Goal: Task Accomplishment & Management: Complete application form

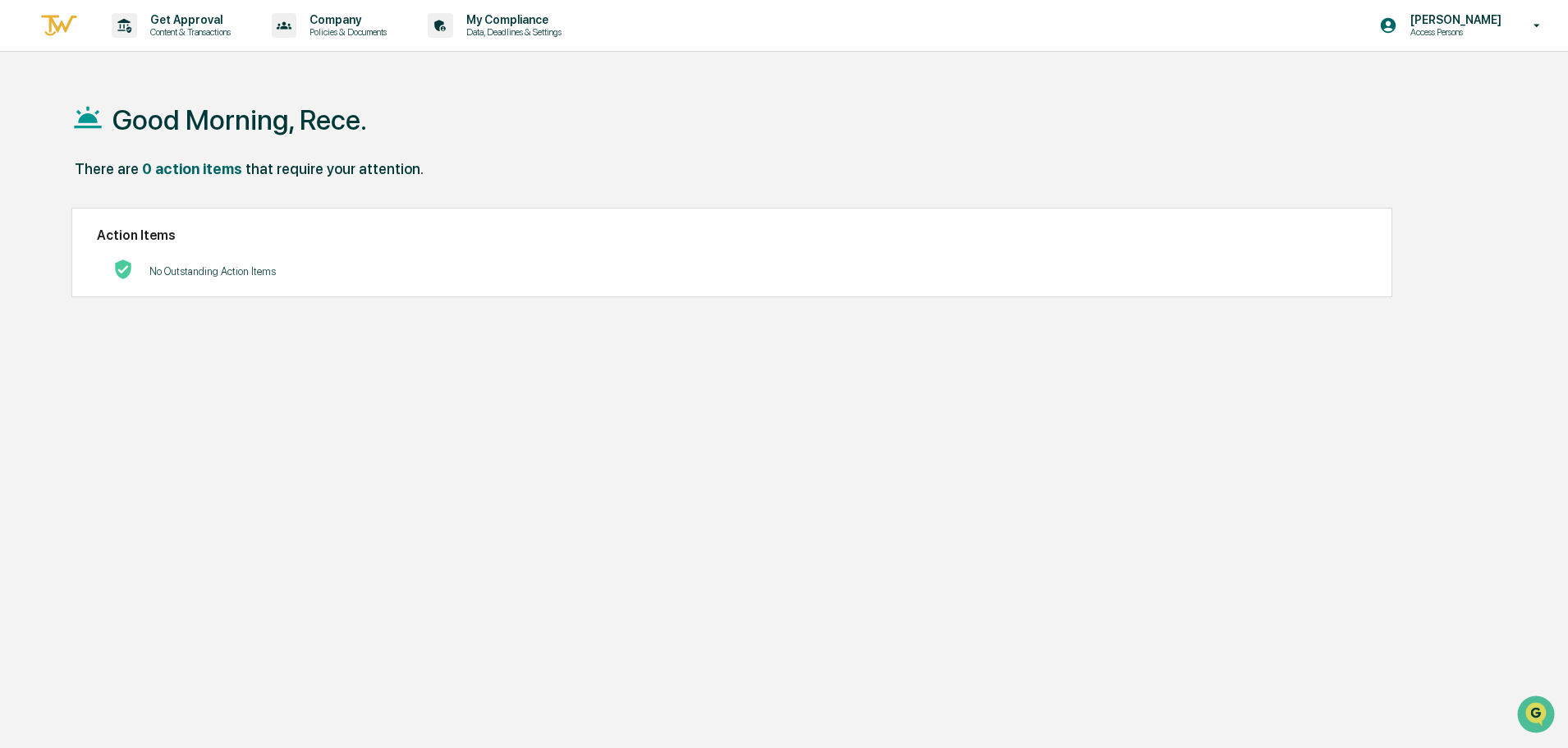
click at [666, 137] on div "Good Morning, Rece." at bounding box center [777, 119] width 1411 height 82
click at [175, 17] on p "Get Approval" at bounding box center [187, 20] width 102 height 13
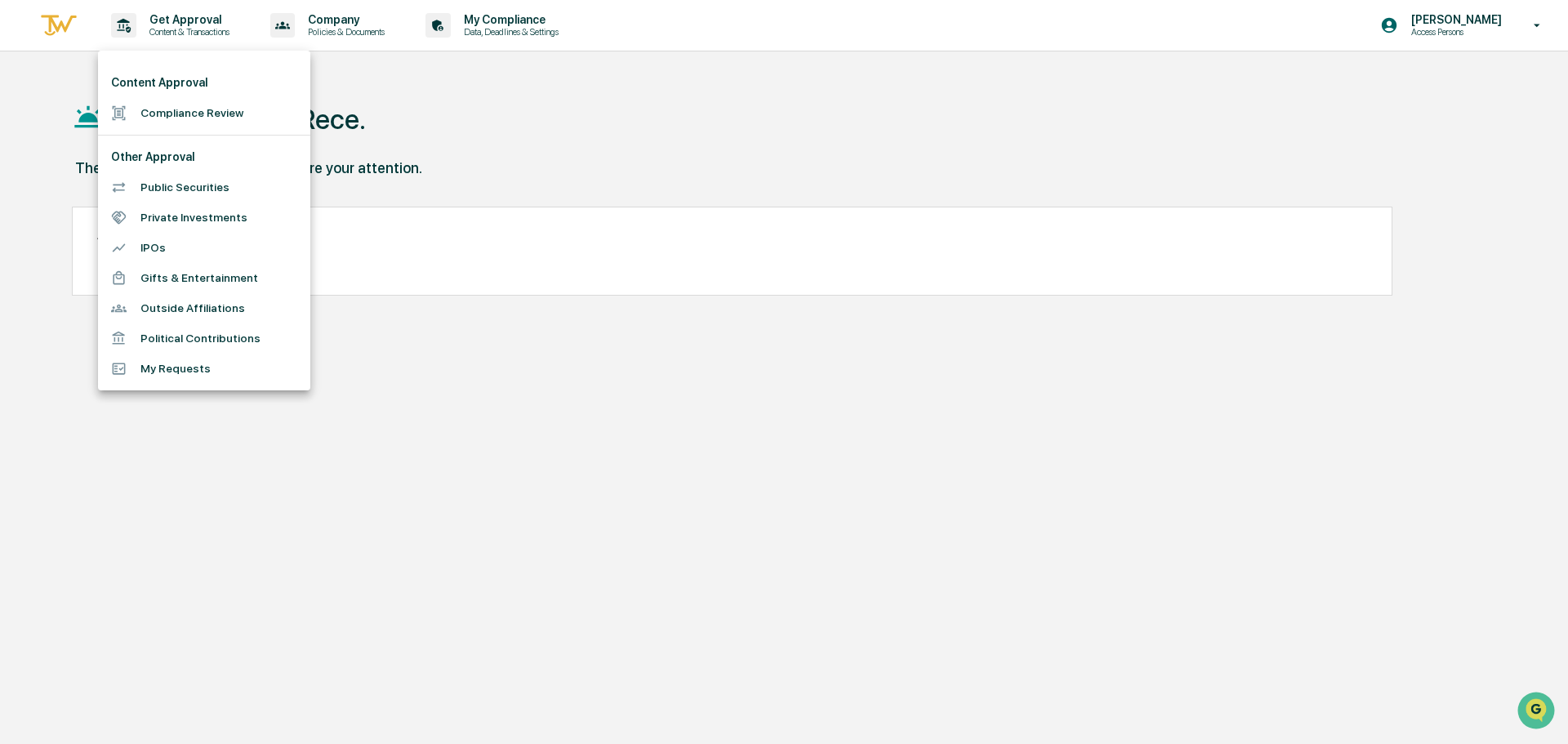
click at [197, 114] on li "Compliance Review" at bounding box center [204, 113] width 212 height 31
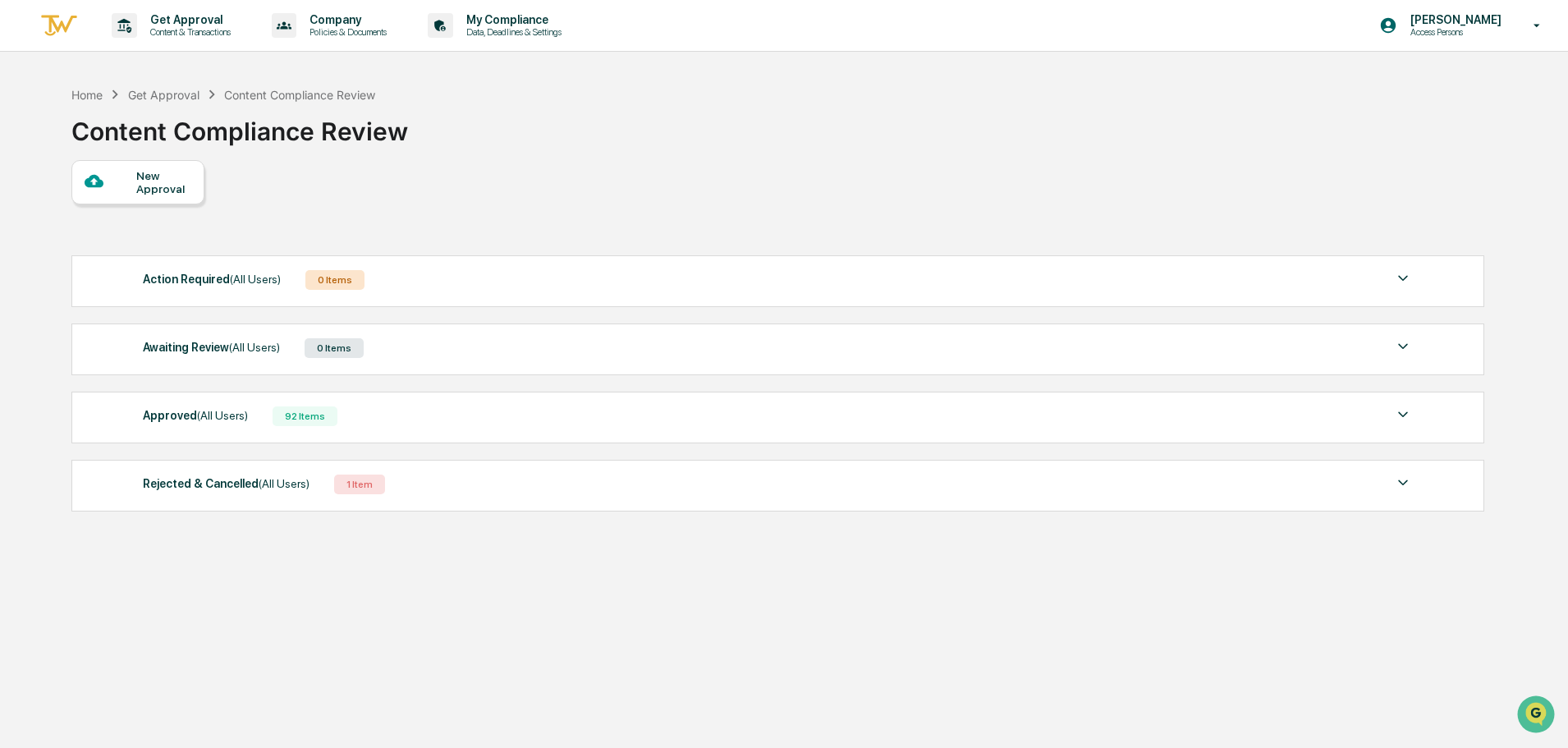
click at [433, 430] on div "Approved (All Users) 92 Items File Name Review Id Created Date Requested By Com…" at bounding box center [777, 417] width 1412 height 51
click at [340, 406] on div "Approved (All Users) 92 Items" at bounding box center [777, 416] width 1270 height 23
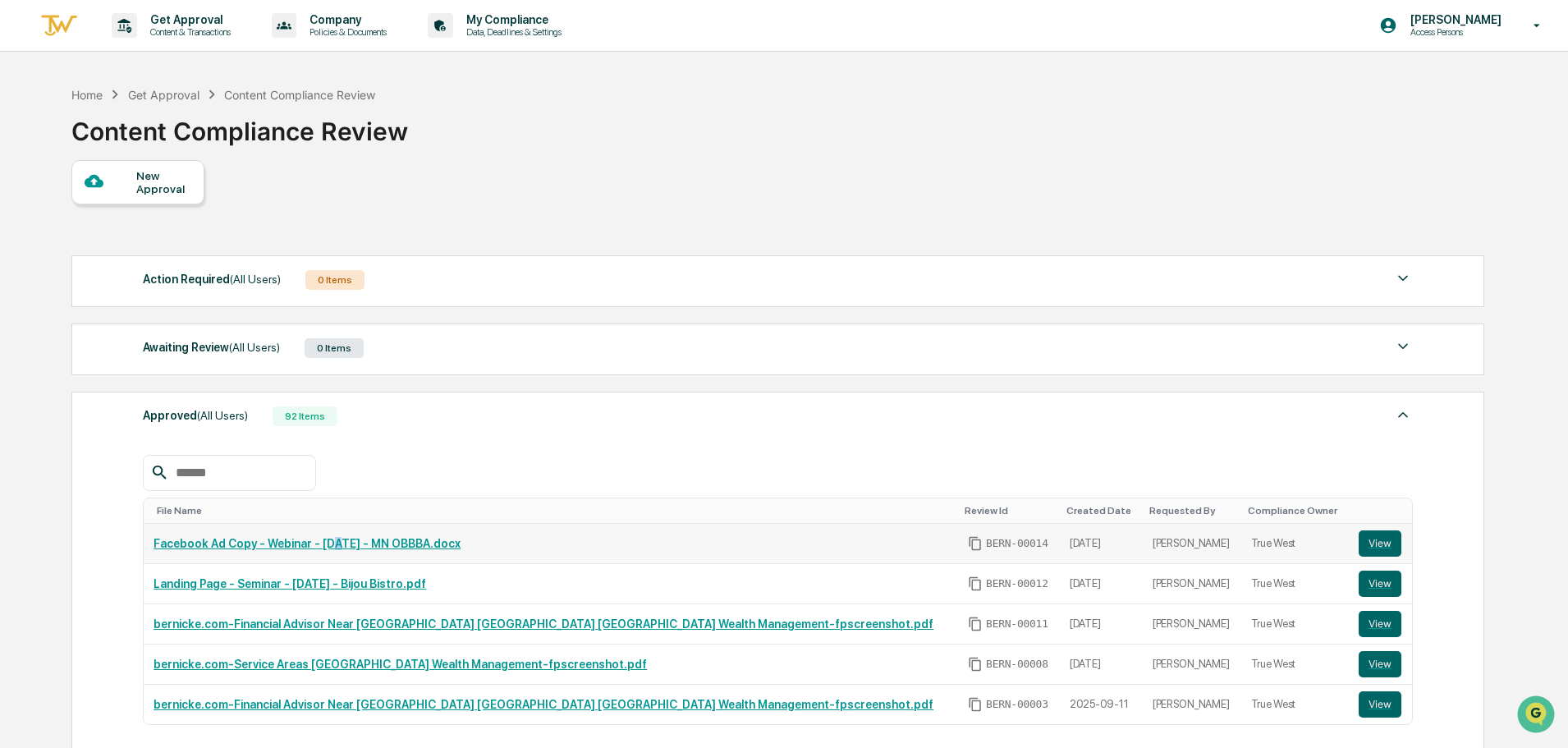
drag, startPoint x: 358, startPoint y: 547, endPoint x: 326, endPoint y: 543, distance: 32.2
click at [326, 543] on link "Facebook Ad Copy - Webinar - [DATE] - MN OBBBA.docx" at bounding box center [307, 544] width 307 height 13
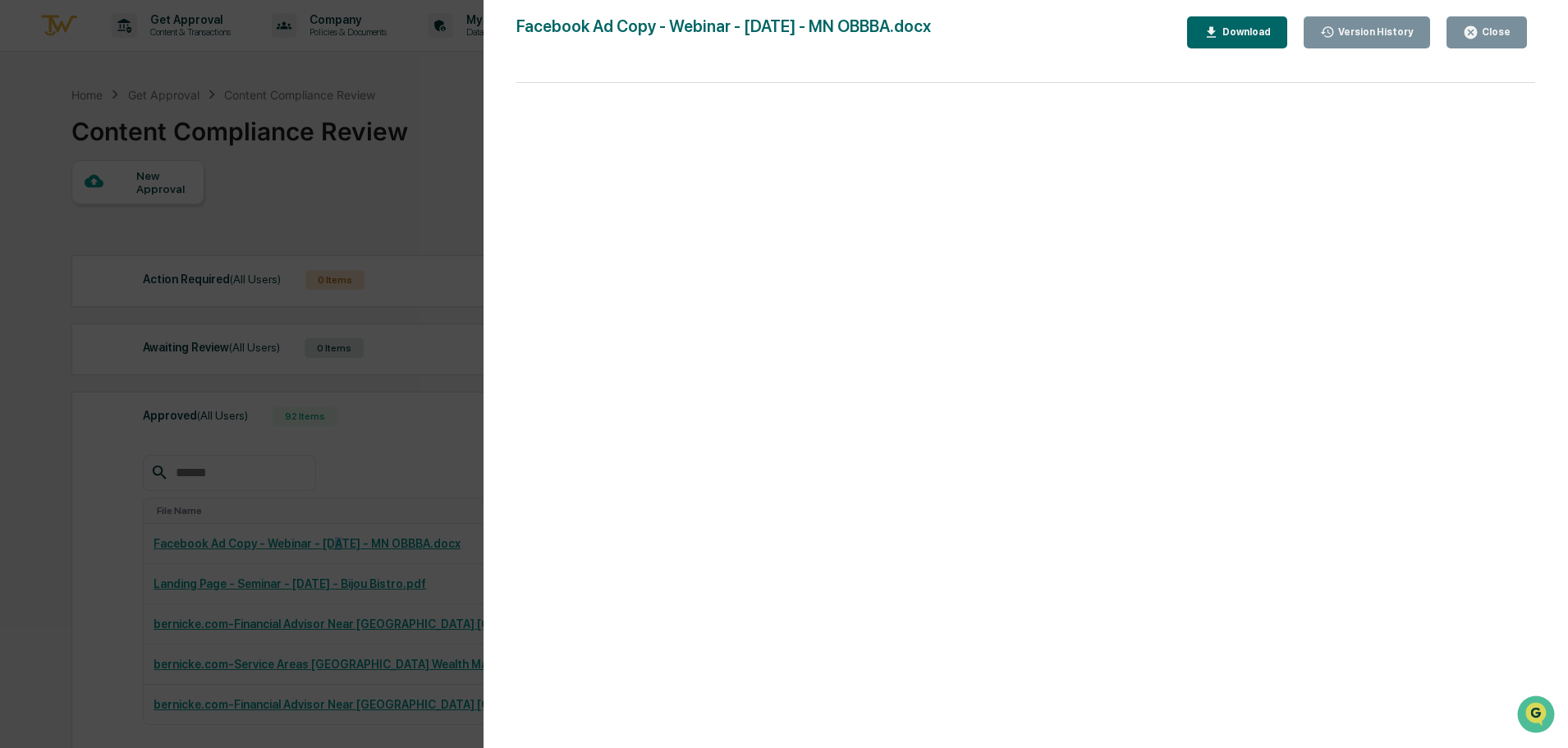
click at [1391, 33] on div "Version History" at bounding box center [1374, 32] width 79 height 11
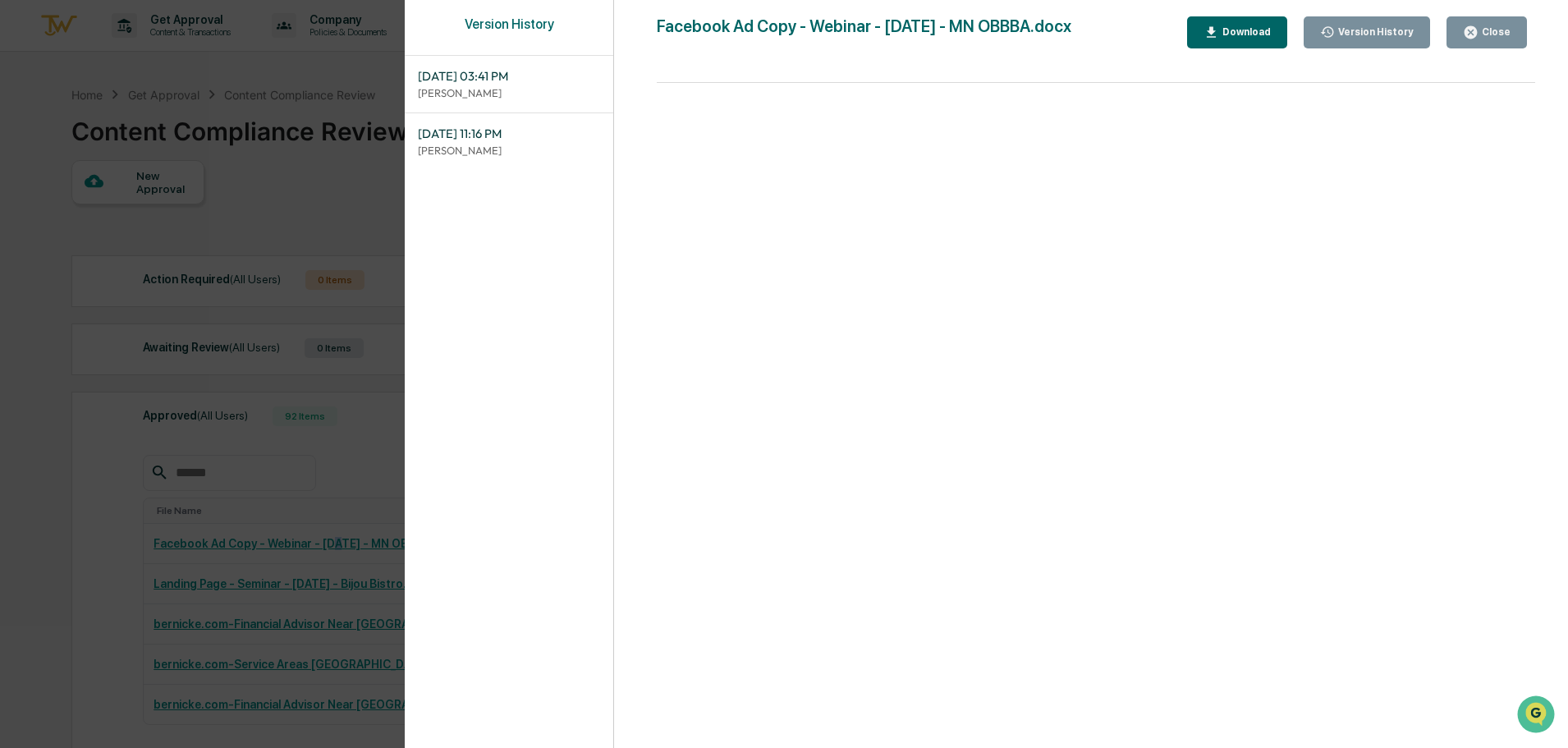
click at [1509, 28] on div "Close" at bounding box center [1494, 32] width 32 height 11
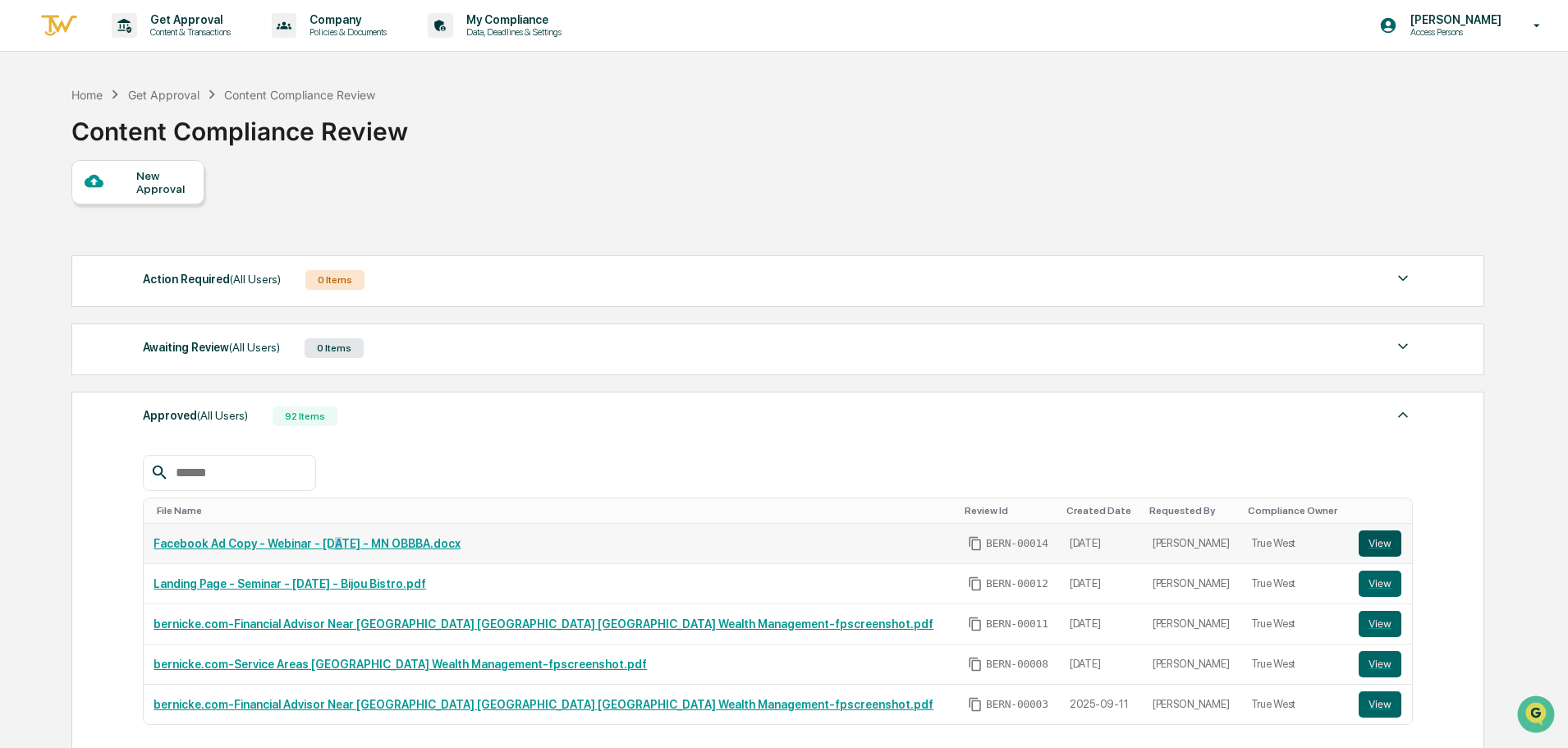
click at [1358, 543] on button "View" at bounding box center [1380, 544] width 43 height 26
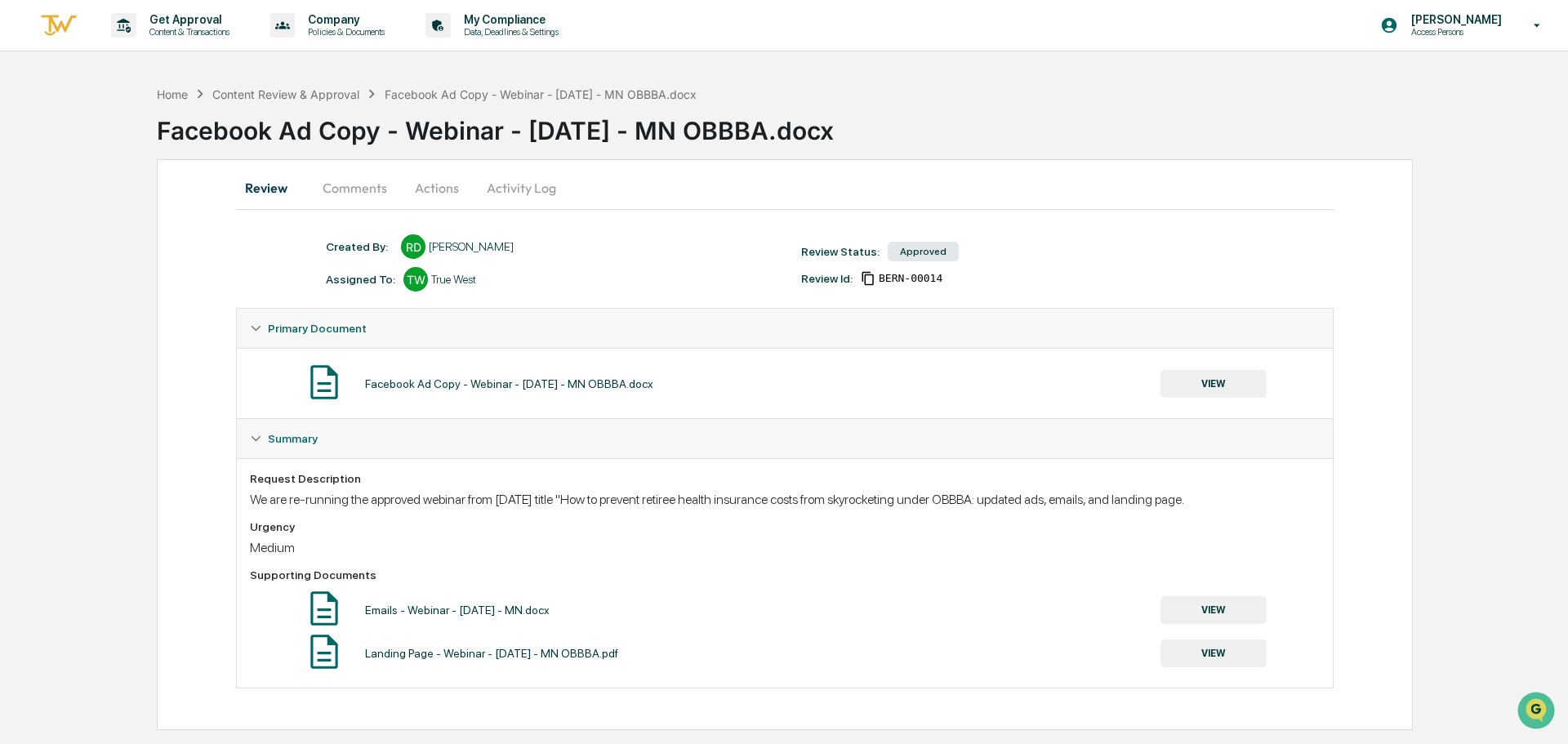
drag, startPoint x: 1218, startPoint y: 502, endPoint x: 215, endPoint y: 498, distance: 1003.0
click at [215, 498] on div "Review Comments Actions Activity Log Created By: ‎ ‎ RD Rece Dietrich Assigned …" at bounding box center [784, 444] width 1256 height 571
copy div "We are re-running the approved webinar from August 2025 title "How to prevent r…"
click at [162, 28] on p "Content & Transactions" at bounding box center [186, 32] width 101 height 11
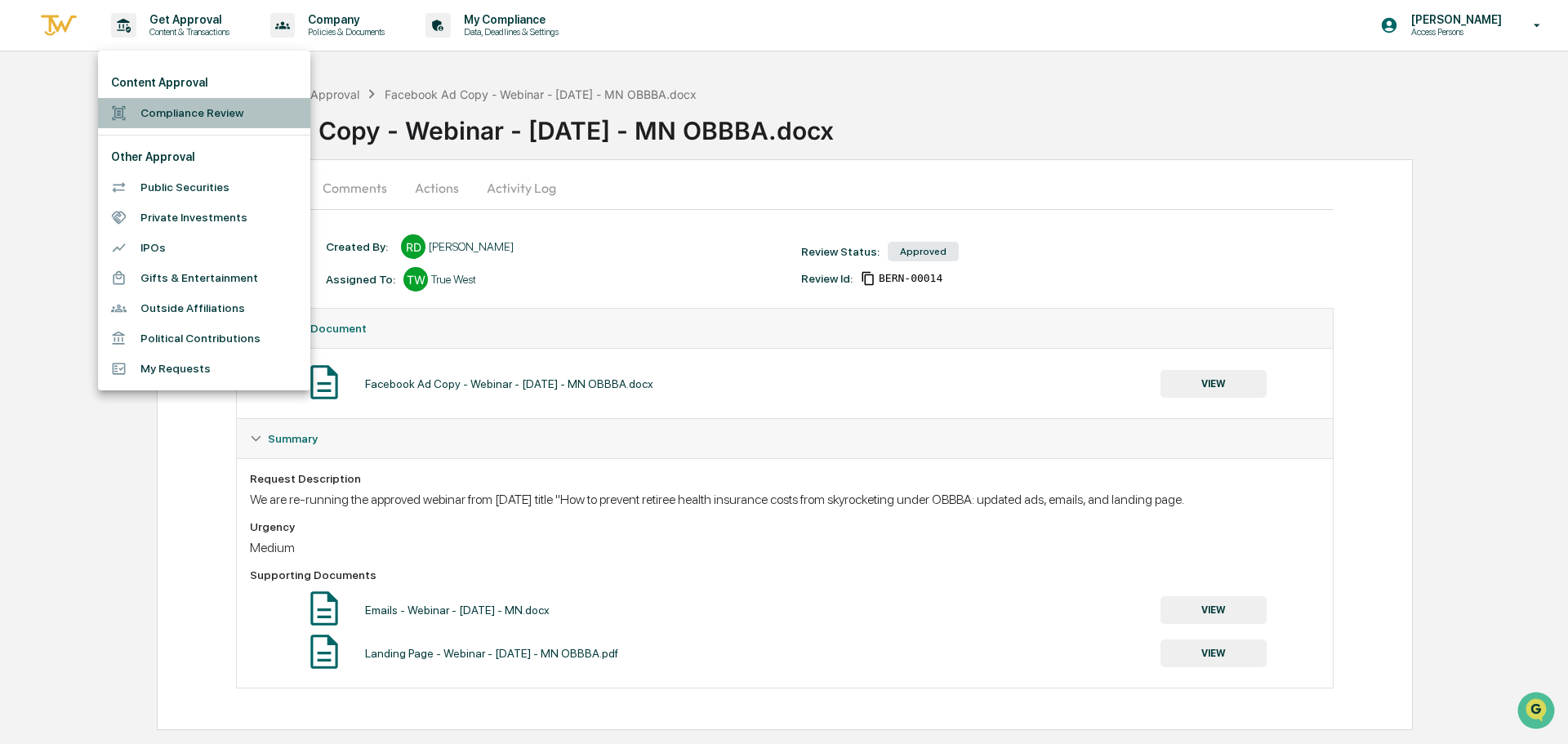
click at [223, 121] on li "Compliance Review" at bounding box center [204, 113] width 212 height 31
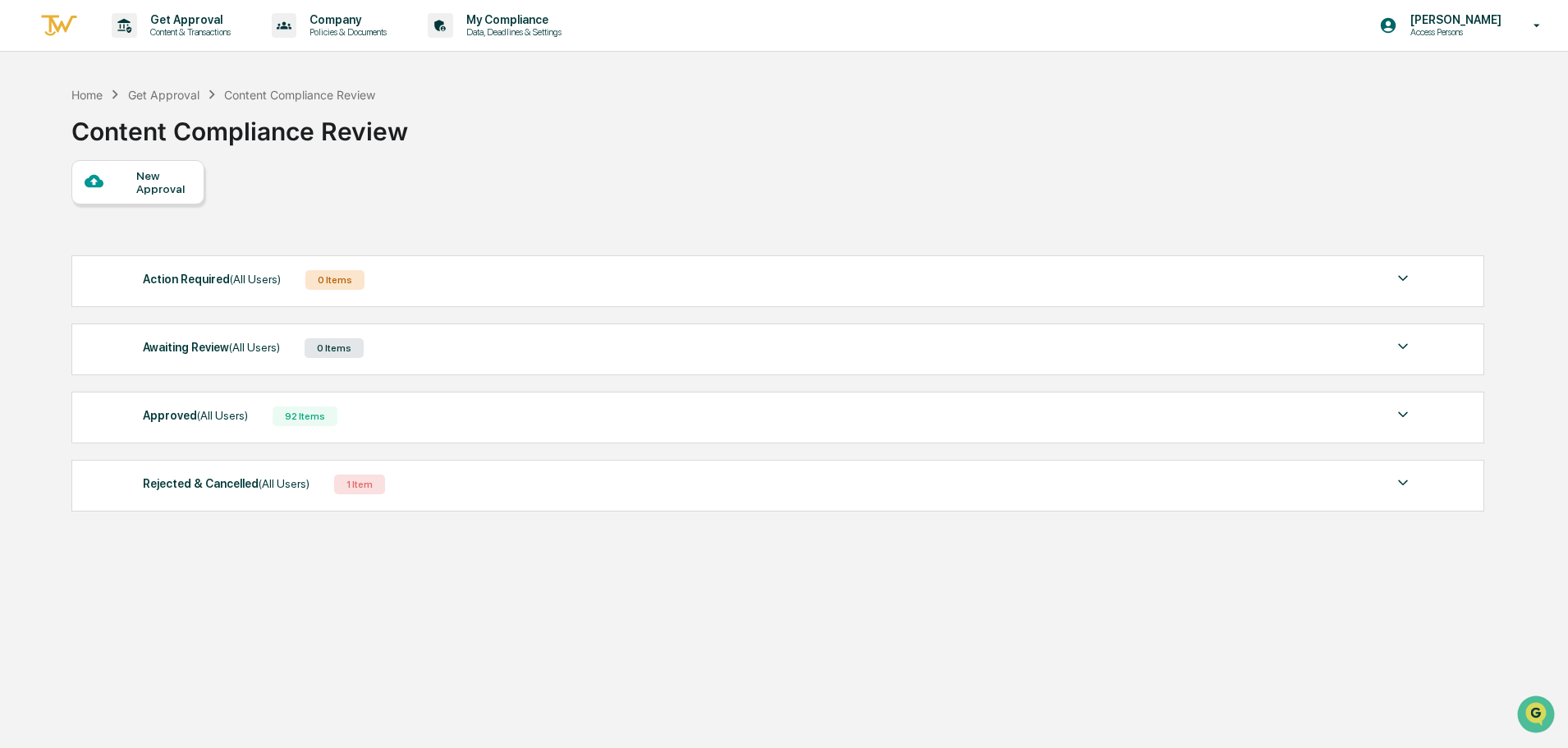
click at [117, 183] on div at bounding box center [110, 182] width 51 height 21
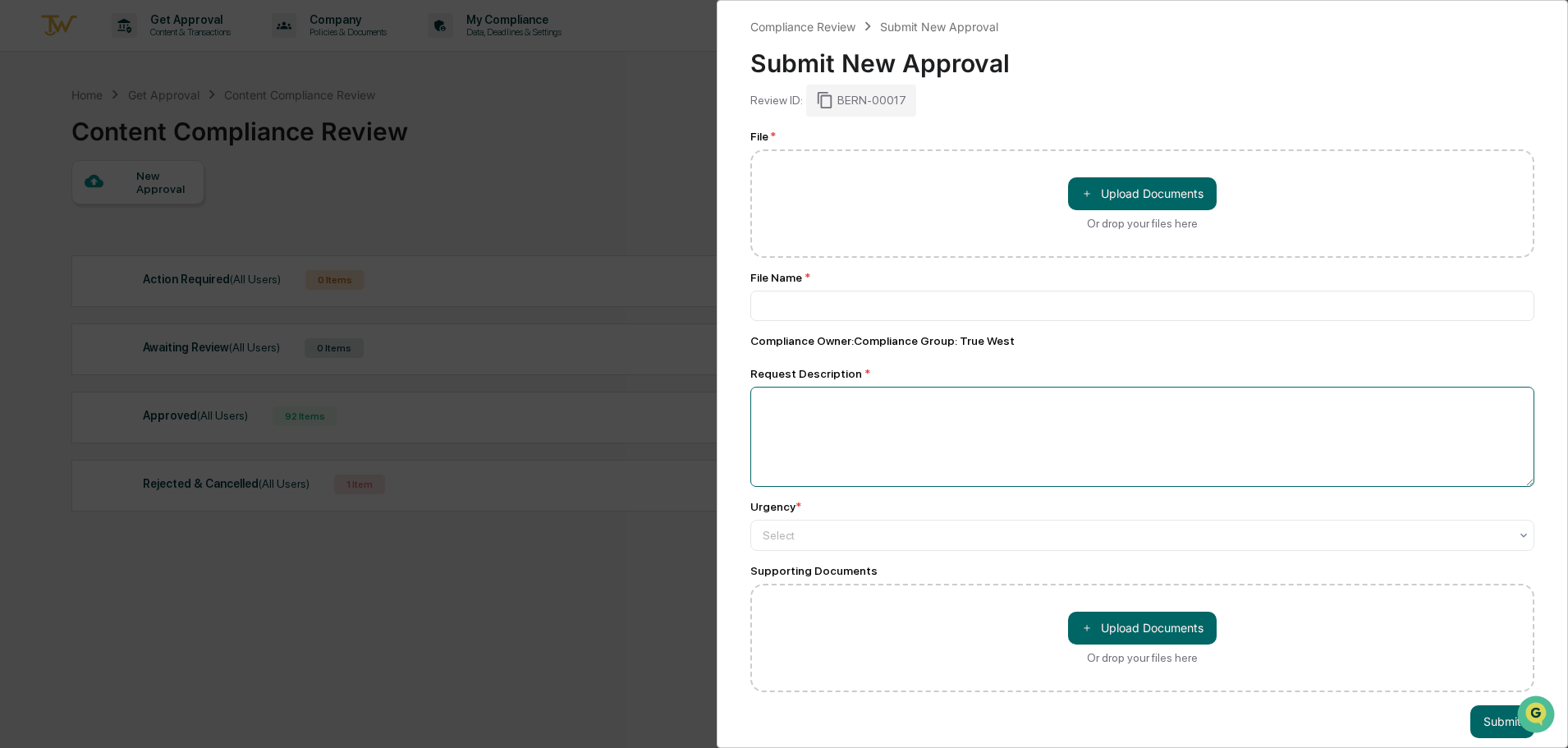
click at [842, 418] on textarea at bounding box center [1142, 436] width 784 height 100
click at [703, 86] on div "Compliance Review Submit New Approval Submit New Approval Review ID: BERN-00017…" at bounding box center [784, 374] width 1568 height 748
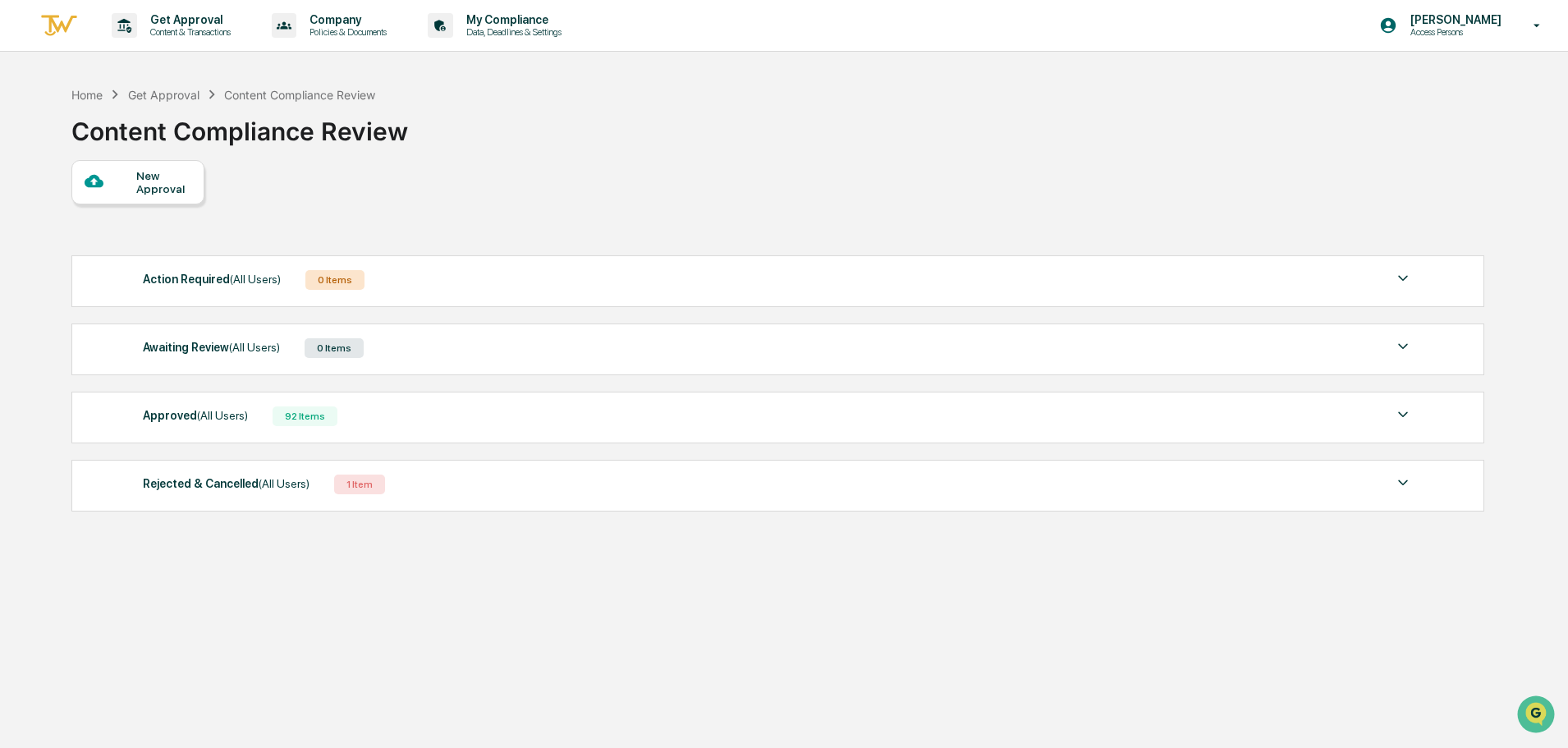
click at [175, 413] on div "Approved (All Users)" at bounding box center [195, 415] width 105 height 21
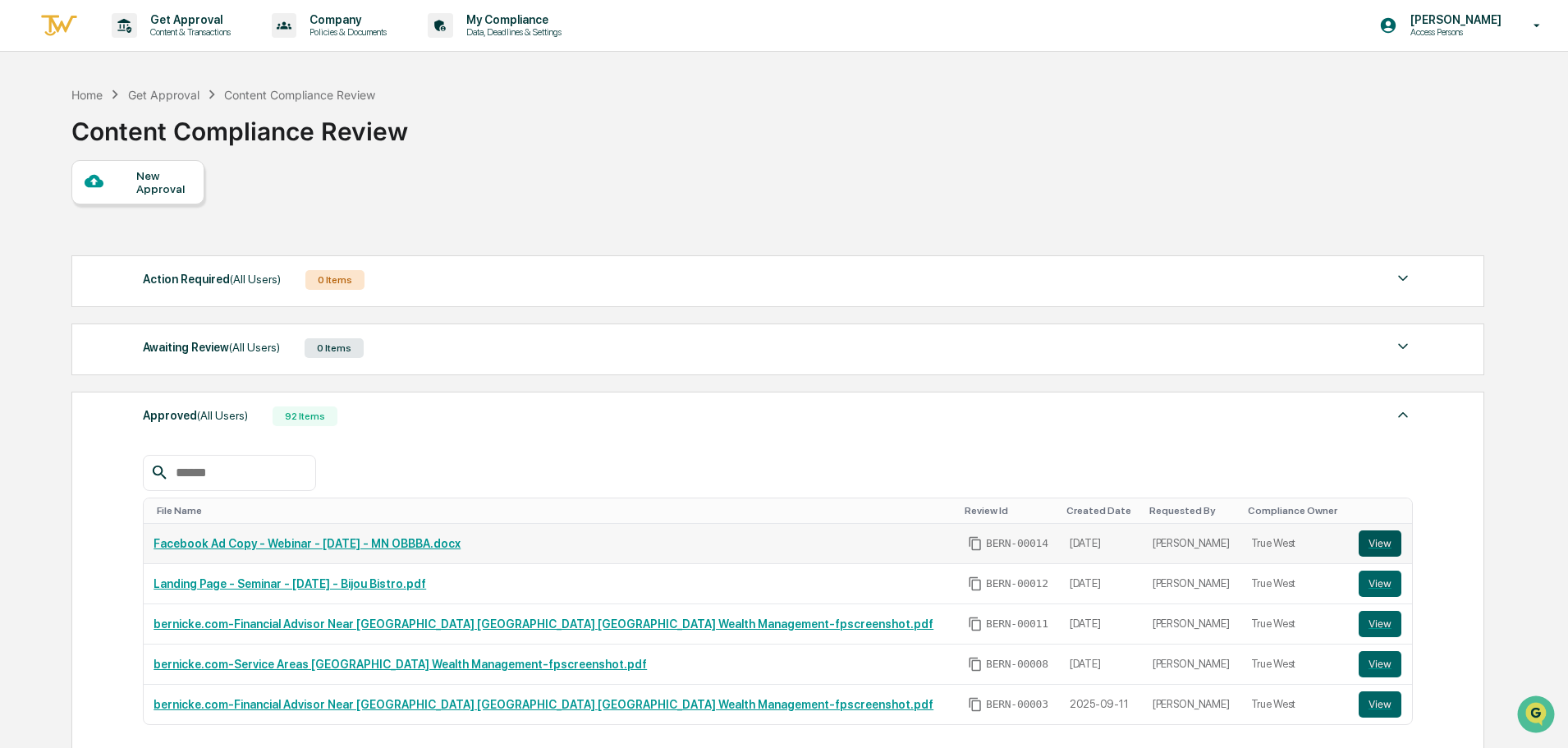
click at [1358, 545] on button "View" at bounding box center [1380, 544] width 43 height 26
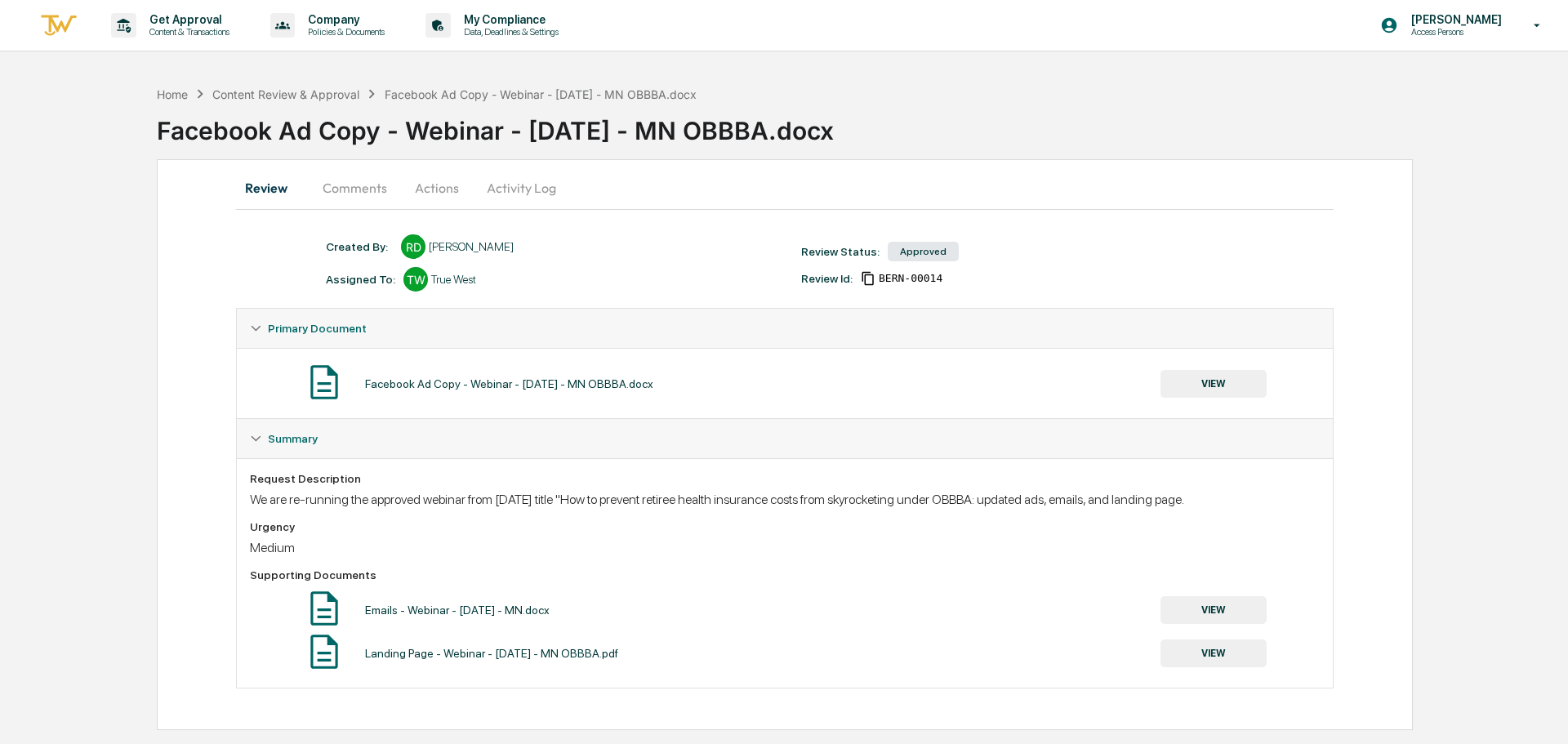
drag, startPoint x: 252, startPoint y: 499, endPoint x: 1230, endPoint y: 495, distance: 978.0
click at [1230, 495] on div "We are re-running the approved webinar from [DATE] title "How to prevent retire…" at bounding box center [784, 499] width 1069 height 16
copy div "We are re-running the approved webinar from [DATE] title "How to prevent retire…"
click at [174, 48] on div "Get Approval Content & Transactions" at bounding box center [176, 25] width 143 height 51
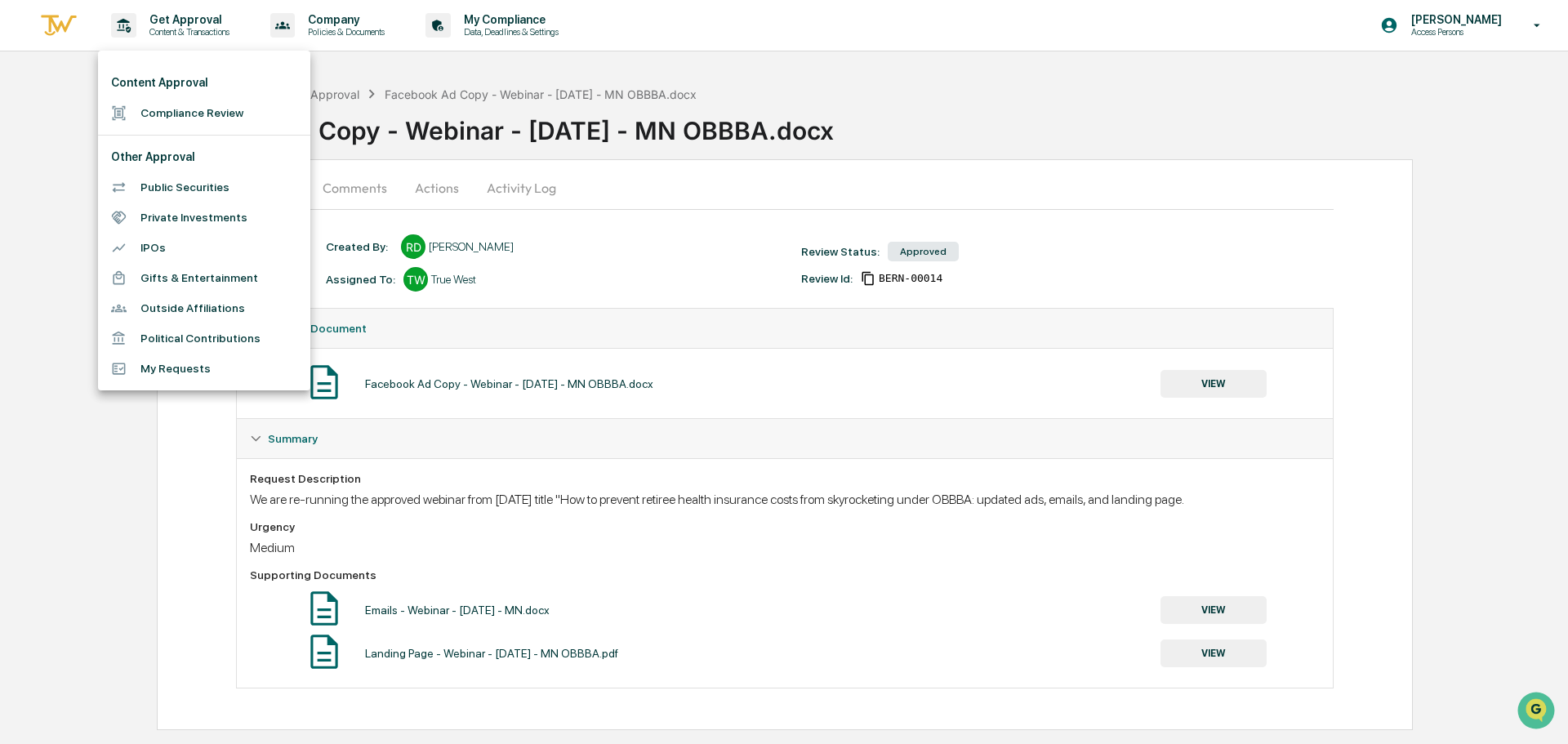
click at [195, 96] on li "Content Approval" at bounding box center [204, 83] width 212 height 31
click at [193, 111] on li "Compliance Review" at bounding box center [204, 113] width 212 height 31
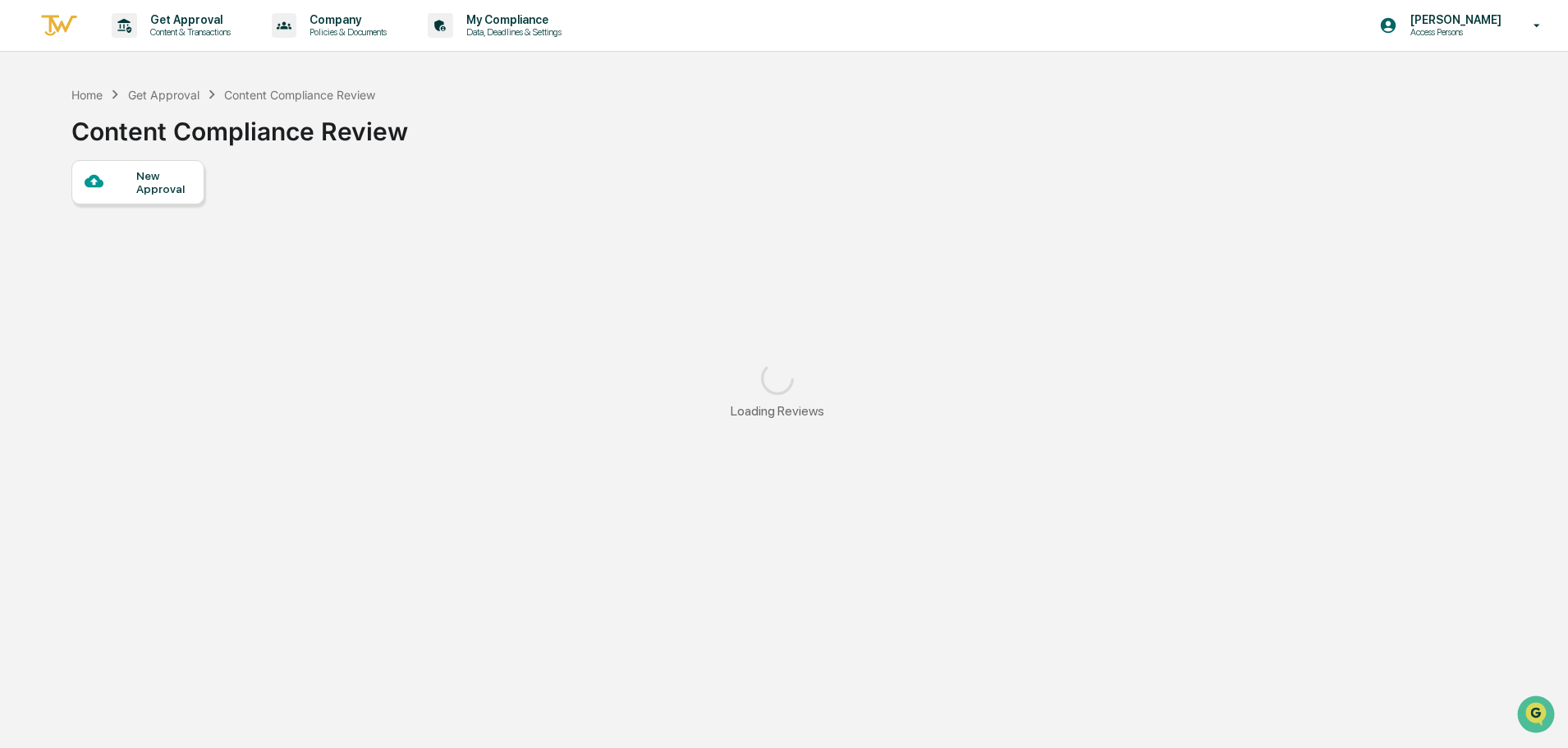
click at [155, 187] on div "New Approval" at bounding box center [163, 182] width 55 height 26
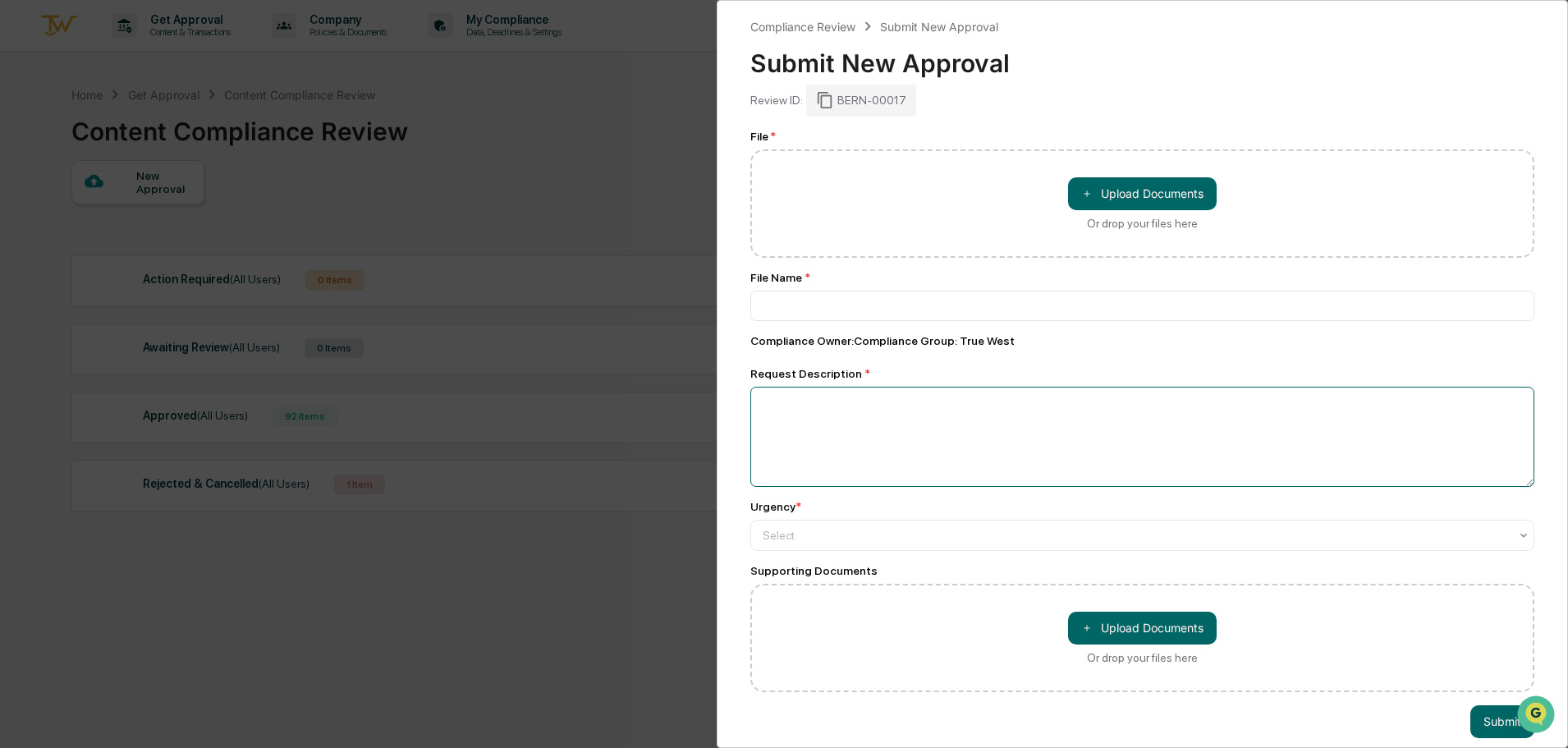
click at [925, 415] on textarea at bounding box center [1142, 436] width 784 height 100
paste textarea "**********"
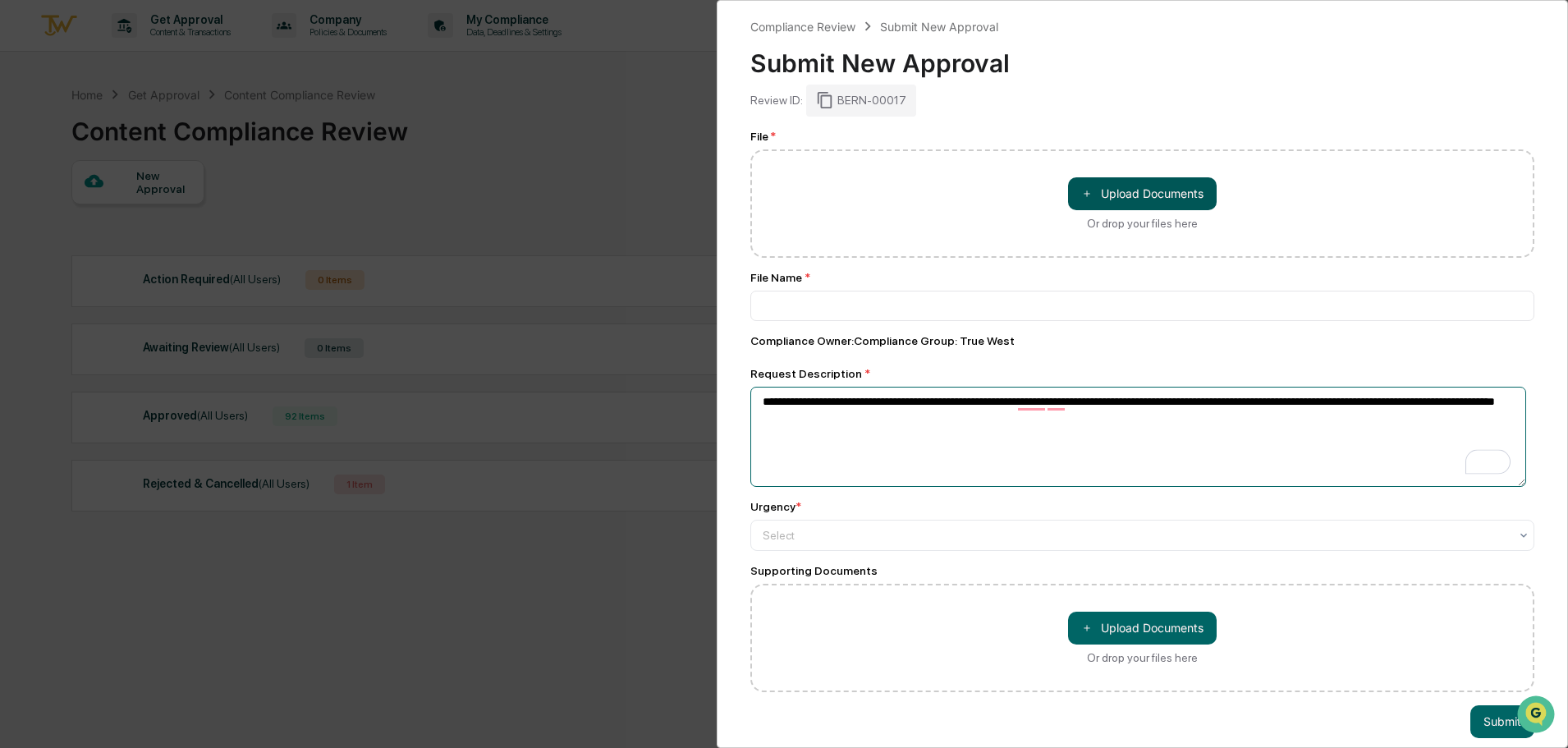
type textarea "**********"
click at [1148, 183] on button "＋ Upload Documents" at bounding box center [1142, 193] width 148 height 33
type input "**********"
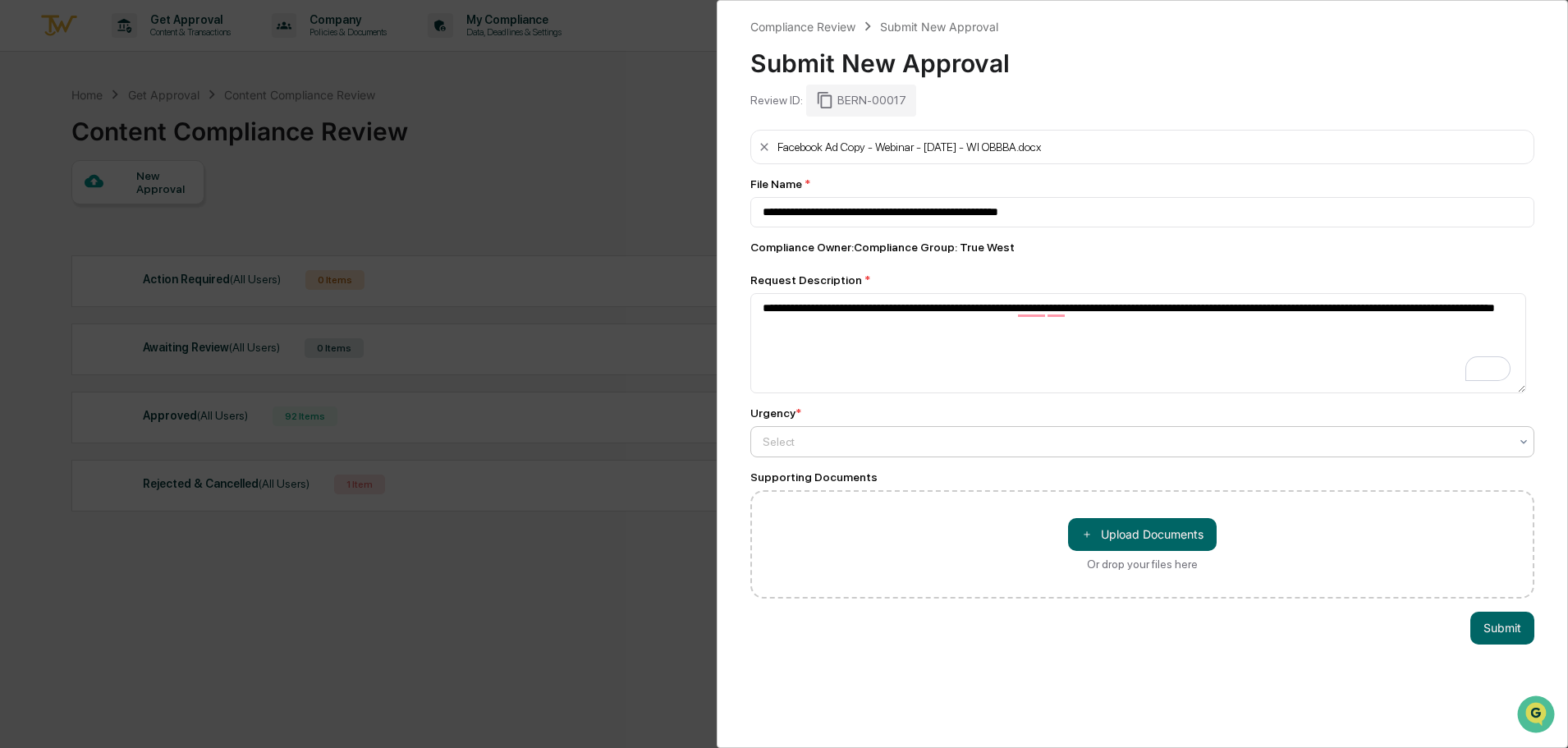
click at [846, 446] on div at bounding box center [1135, 442] width 746 height 17
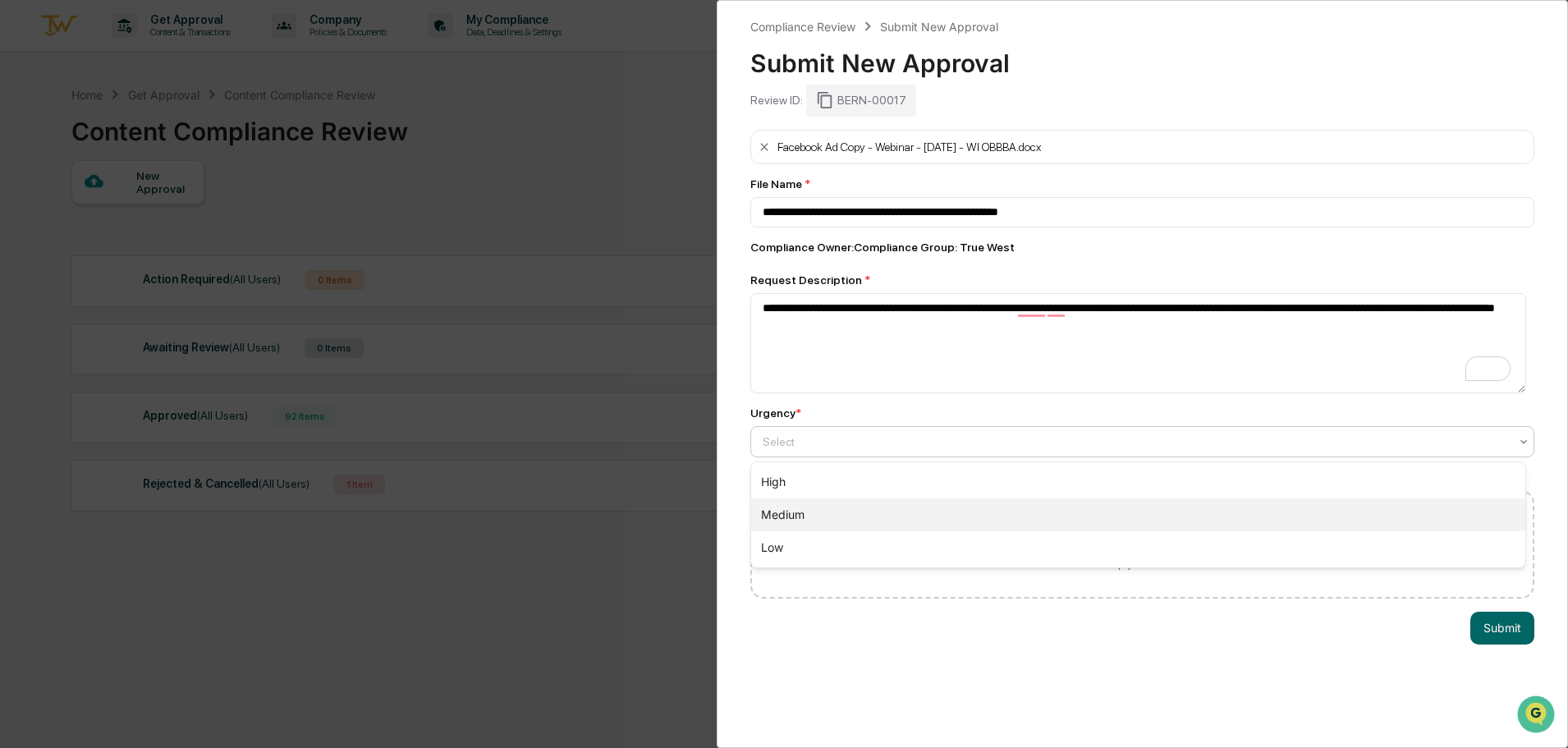
click at [845, 513] on div "Medium" at bounding box center [1138, 514] width 774 height 33
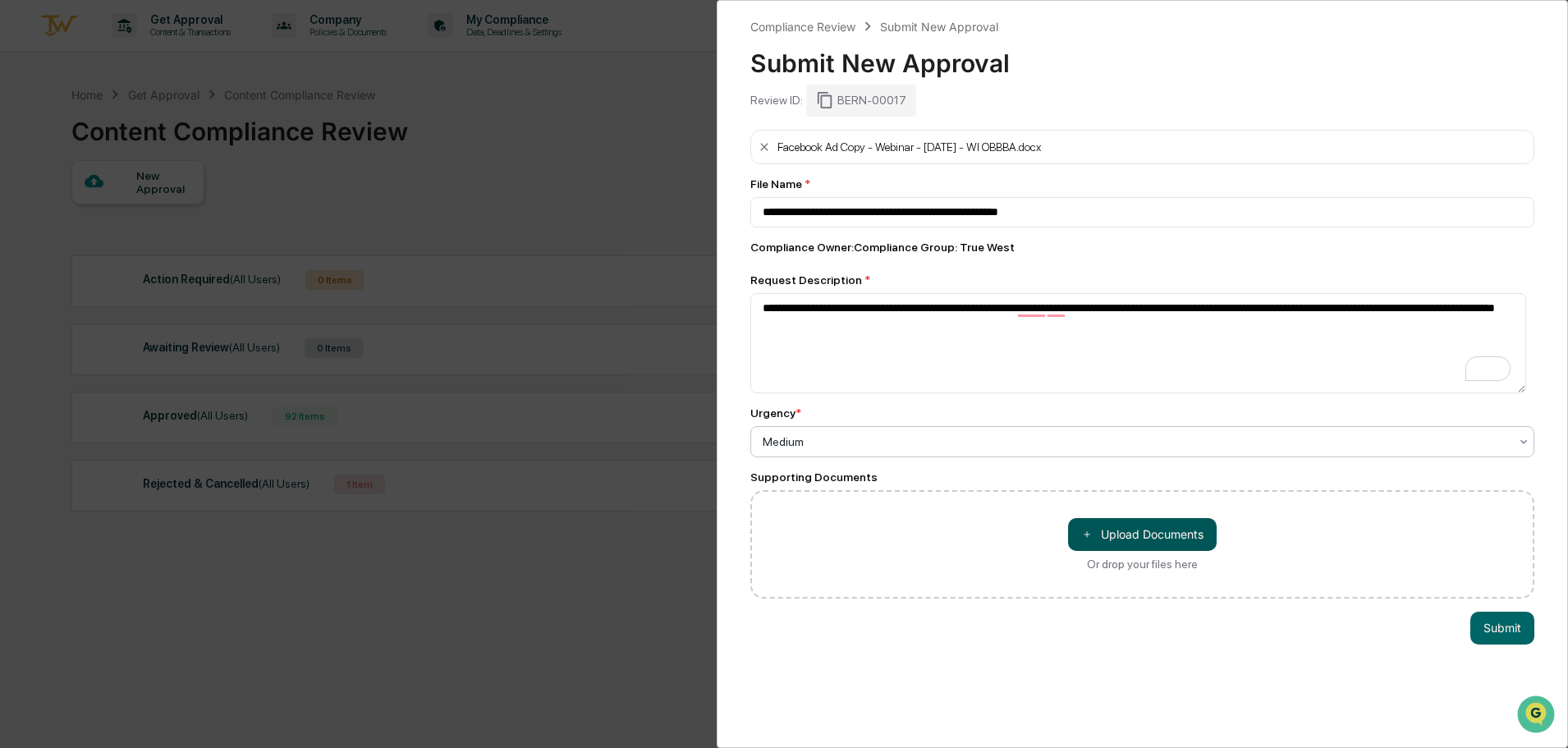
click at [1150, 524] on button "＋ Upload Documents" at bounding box center [1142, 534] width 148 height 33
click at [1150, 548] on button "＋ Upload Documents" at bounding box center [1142, 534] width 148 height 33
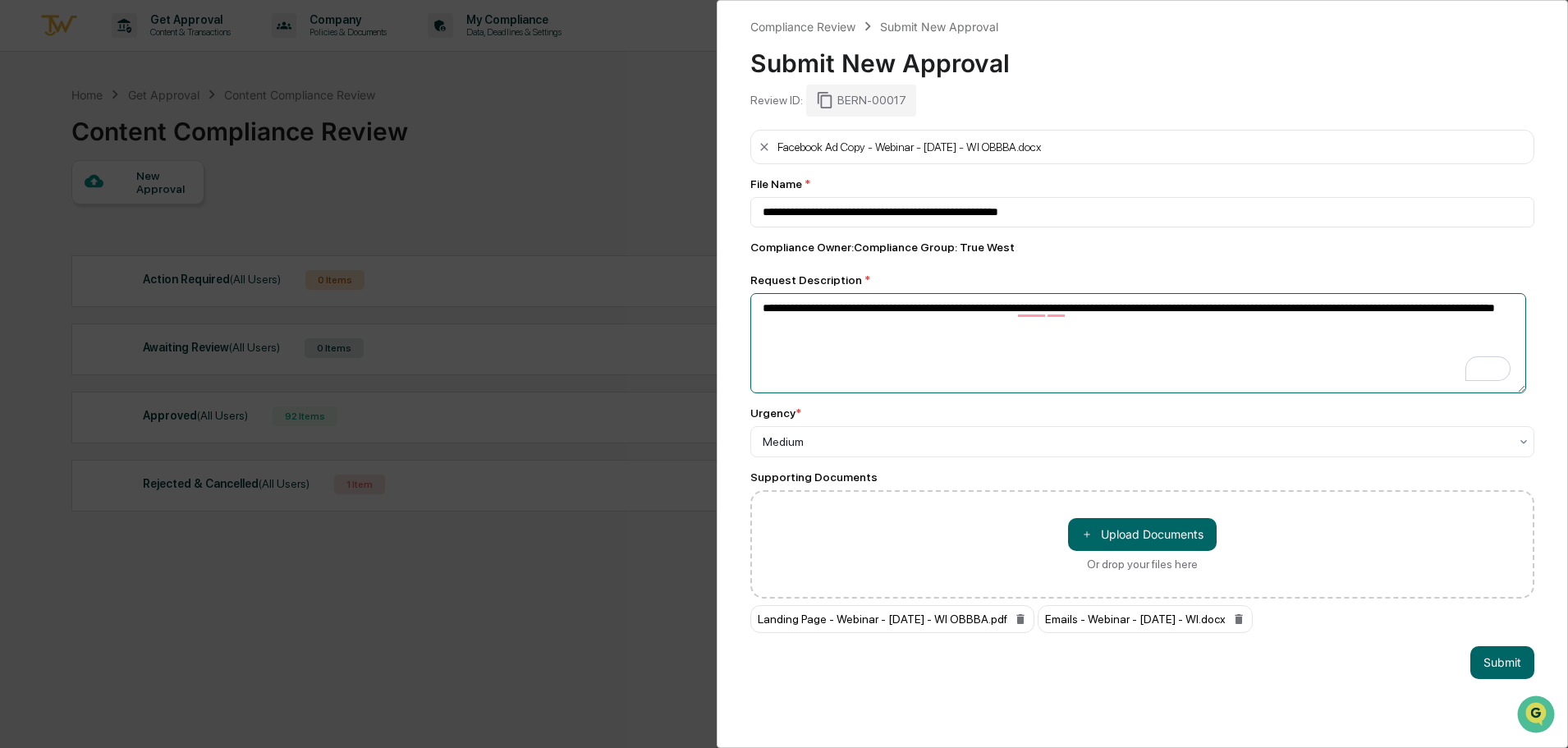
click at [915, 322] on textarea "**********" at bounding box center [1138, 342] width 776 height 100
type textarea "**********"
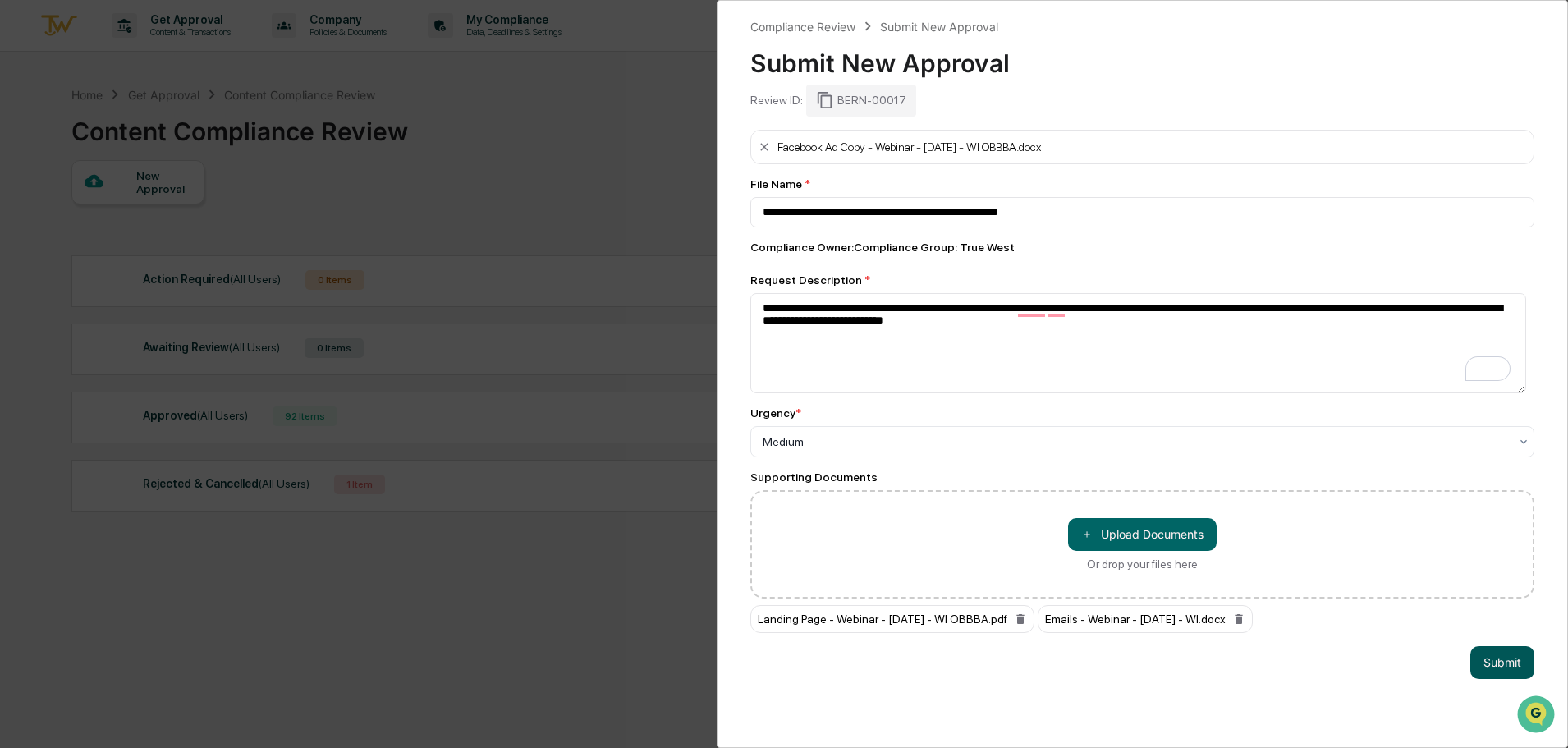
click at [1497, 669] on button "Submit" at bounding box center [1502, 662] width 64 height 33
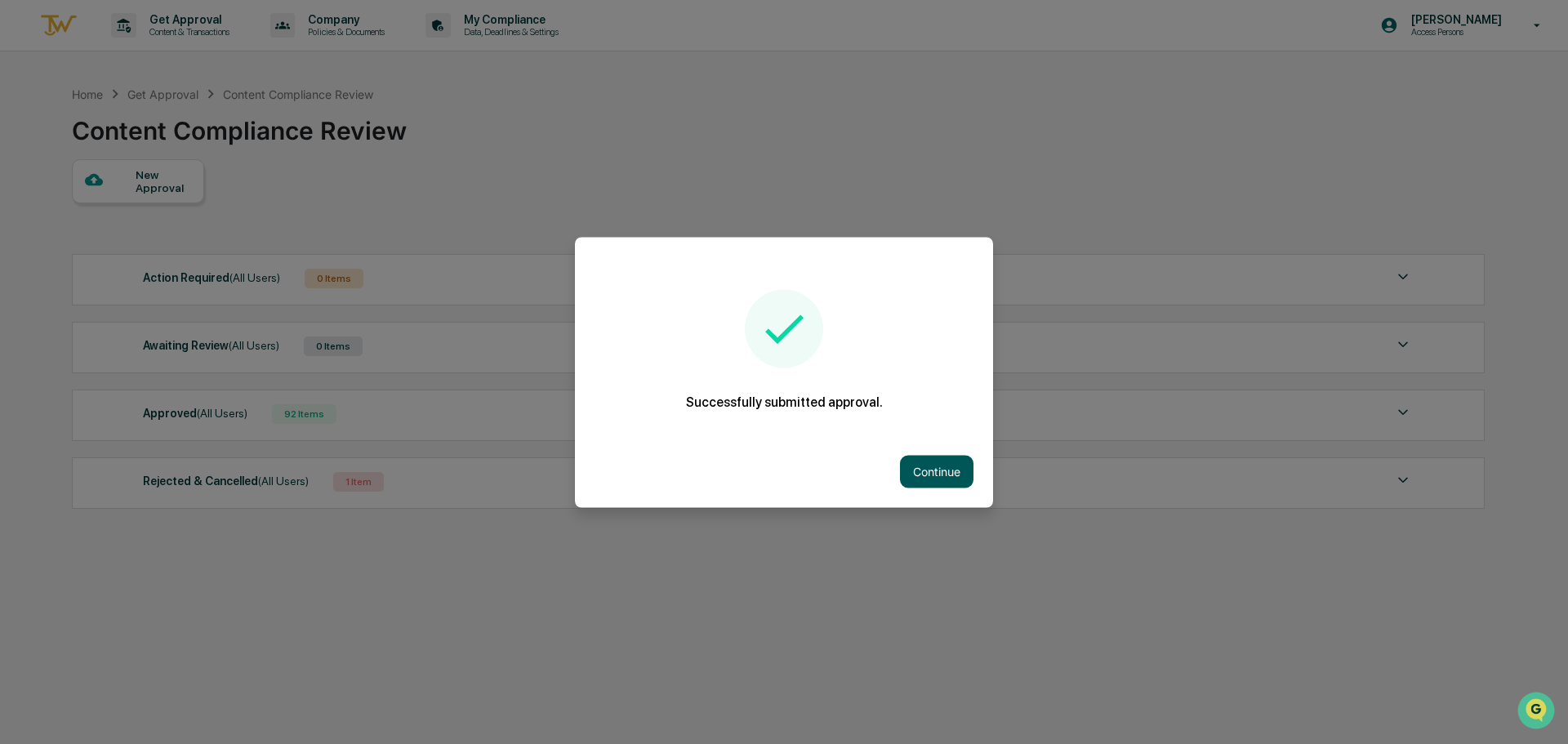
click at [947, 475] on button "Continue" at bounding box center [936, 470] width 73 height 32
